Goal: Book appointment/travel/reservation

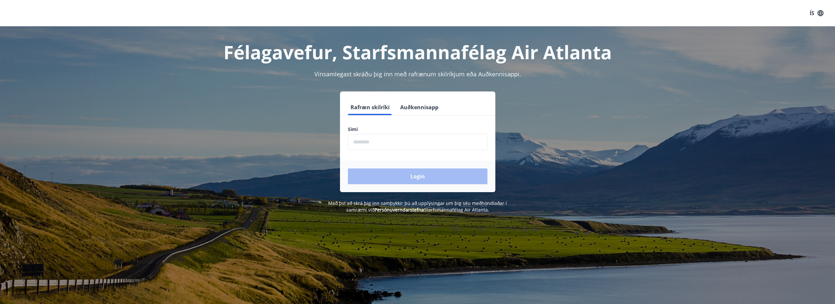
click at [369, 145] on input "phone" at bounding box center [417, 142] width 139 height 16
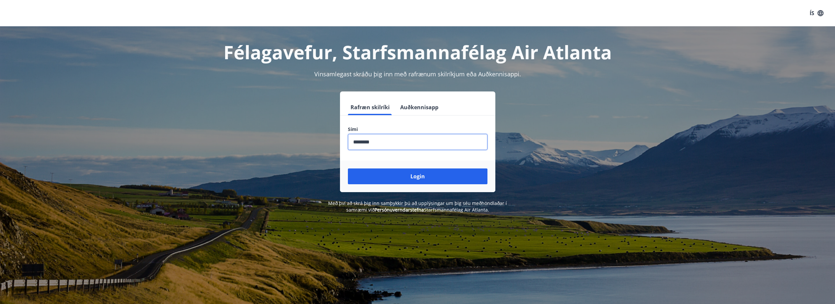
type input "********"
click at [348, 168] on button "Login" at bounding box center [417, 176] width 139 height 16
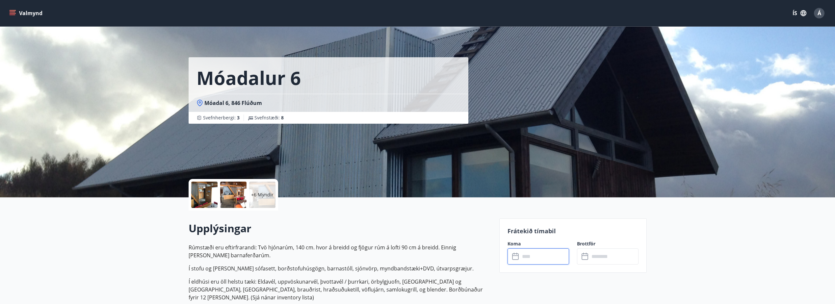
click at [534, 252] on input "text" at bounding box center [544, 256] width 49 height 16
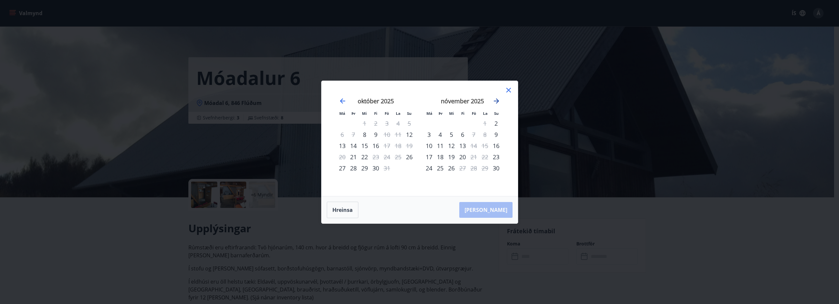
click at [497, 99] on icon "Move forward to switch to the next month." at bounding box center [497, 101] width 8 height 8
click at [340, 101] on icon "Move backward to switch to the previous month." at bounding box center [343, 101] width 8 height 8
click at [498, 144] on div "16" at bounding box center [496, 145] width 11 height 11
click at [507, 89] on icon at bounding box center [509, 90] width 8 height 8
